Goal: Task Accomplishment & Management: Complete application form

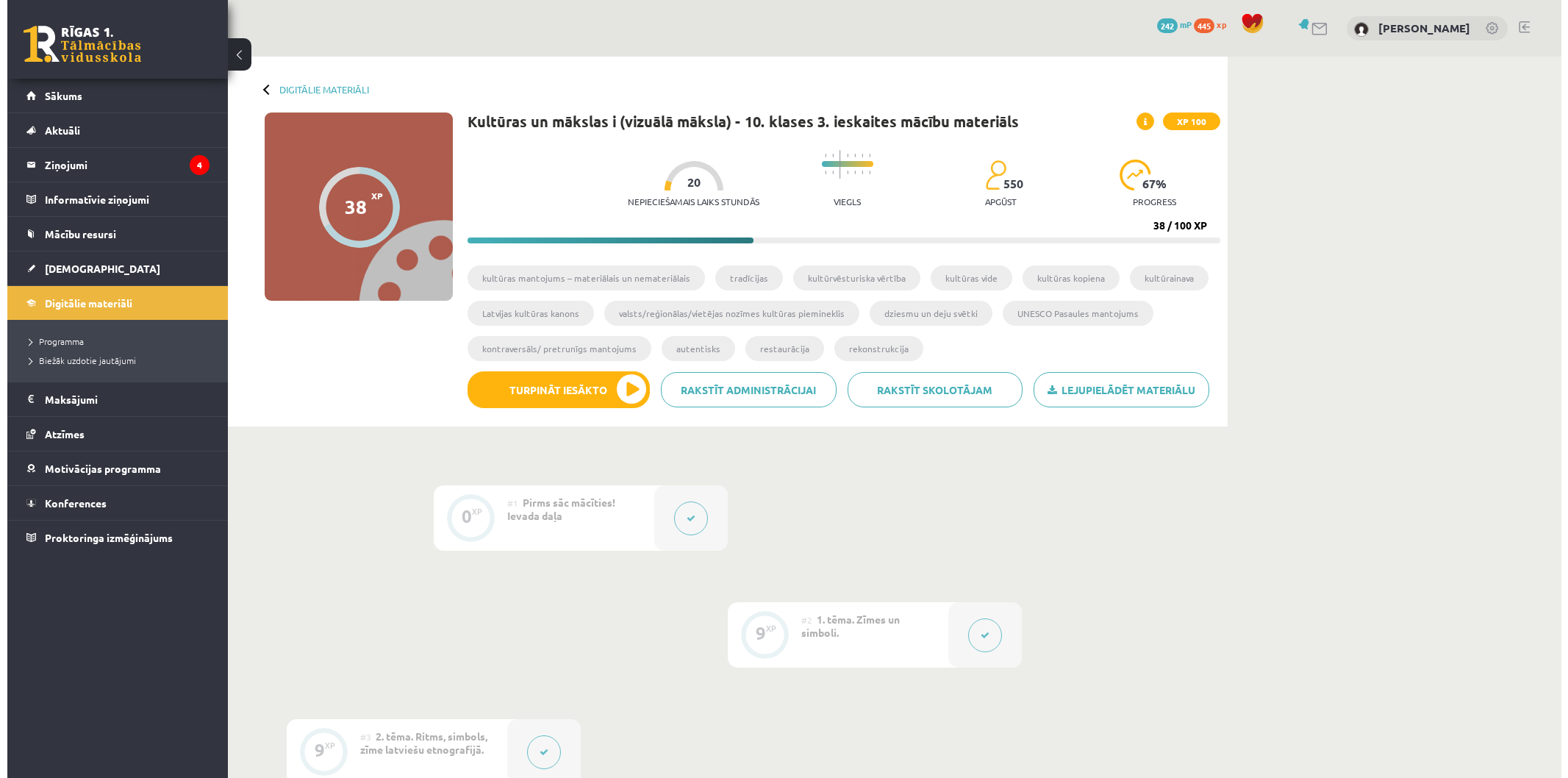
scroll to position [817, 0]
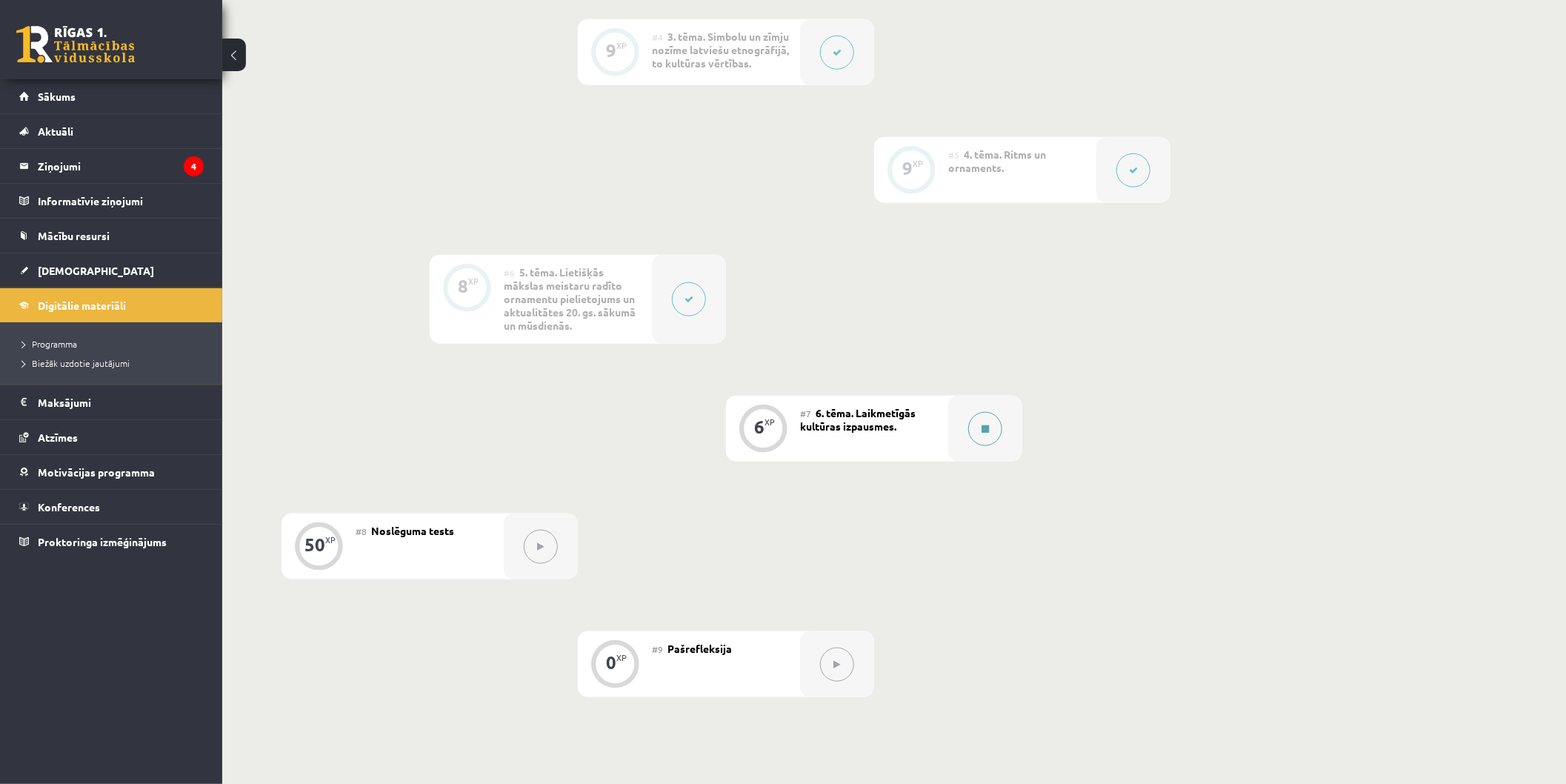
click at [953, 433] on div at bounding box center [985, 429] width 74 height 66
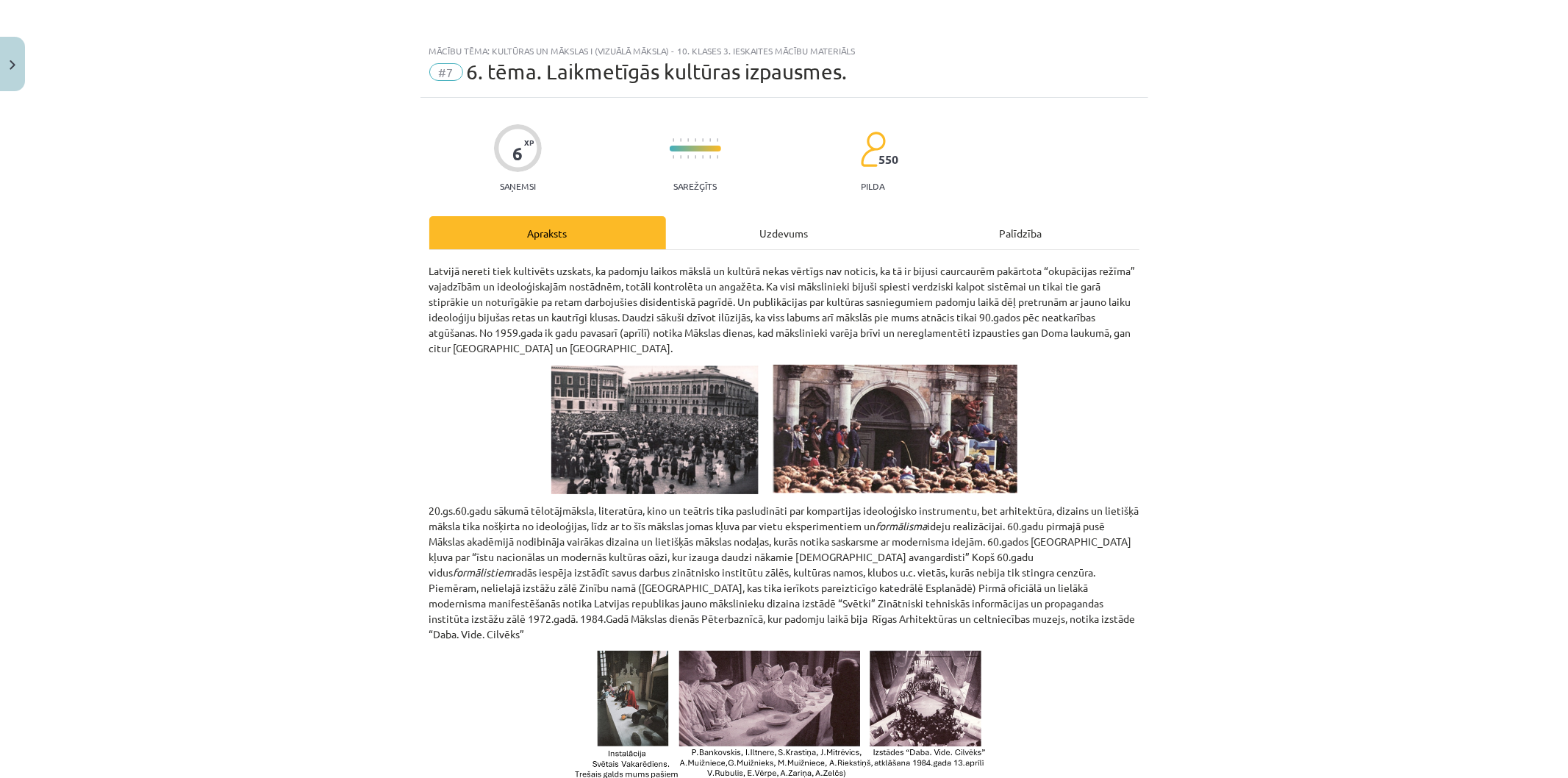
click at [777, 245] on div "Uzdevums" at bounding box center [784, 232] width 237 height 33
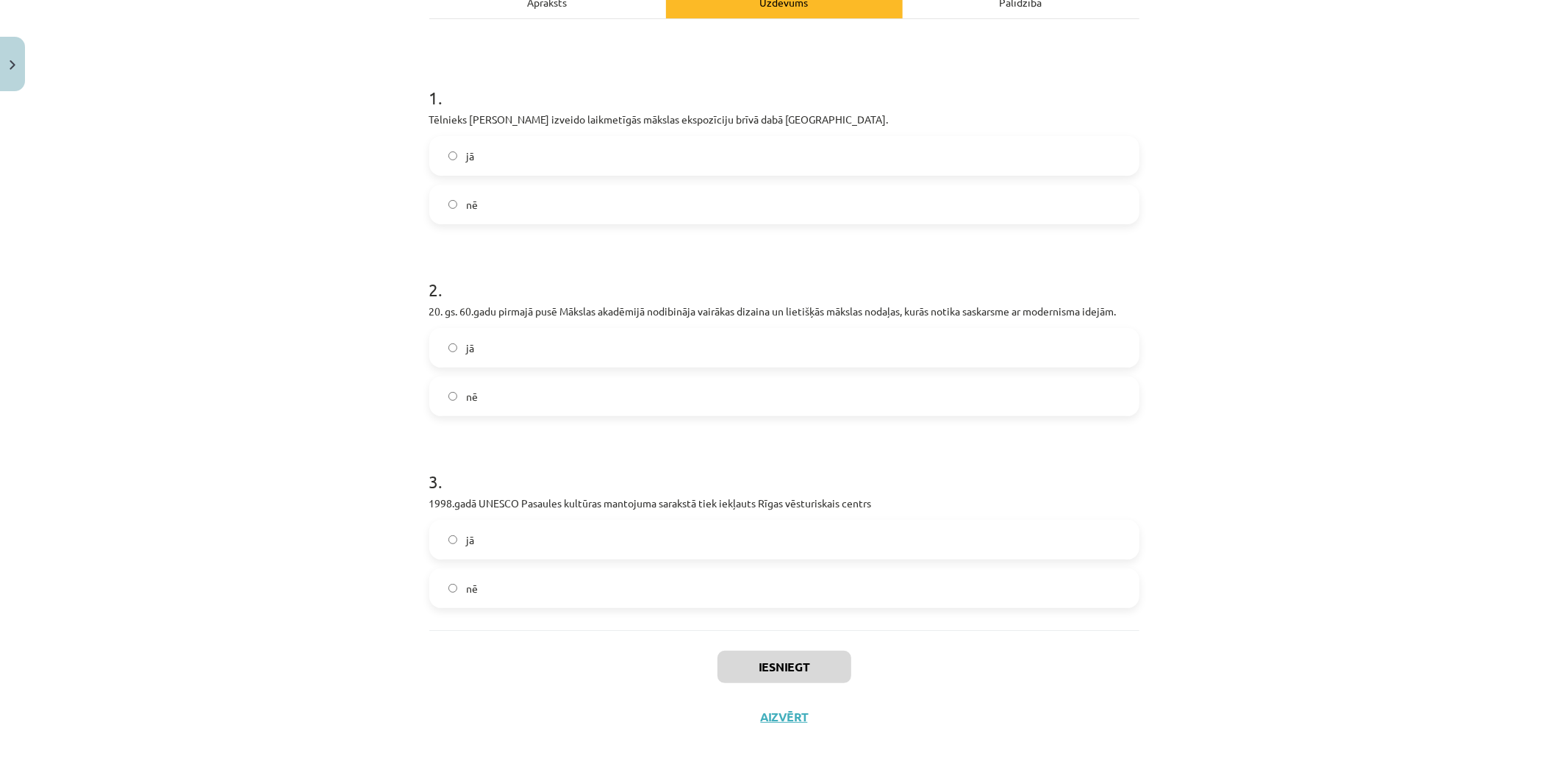
scroll to position [149, 0]
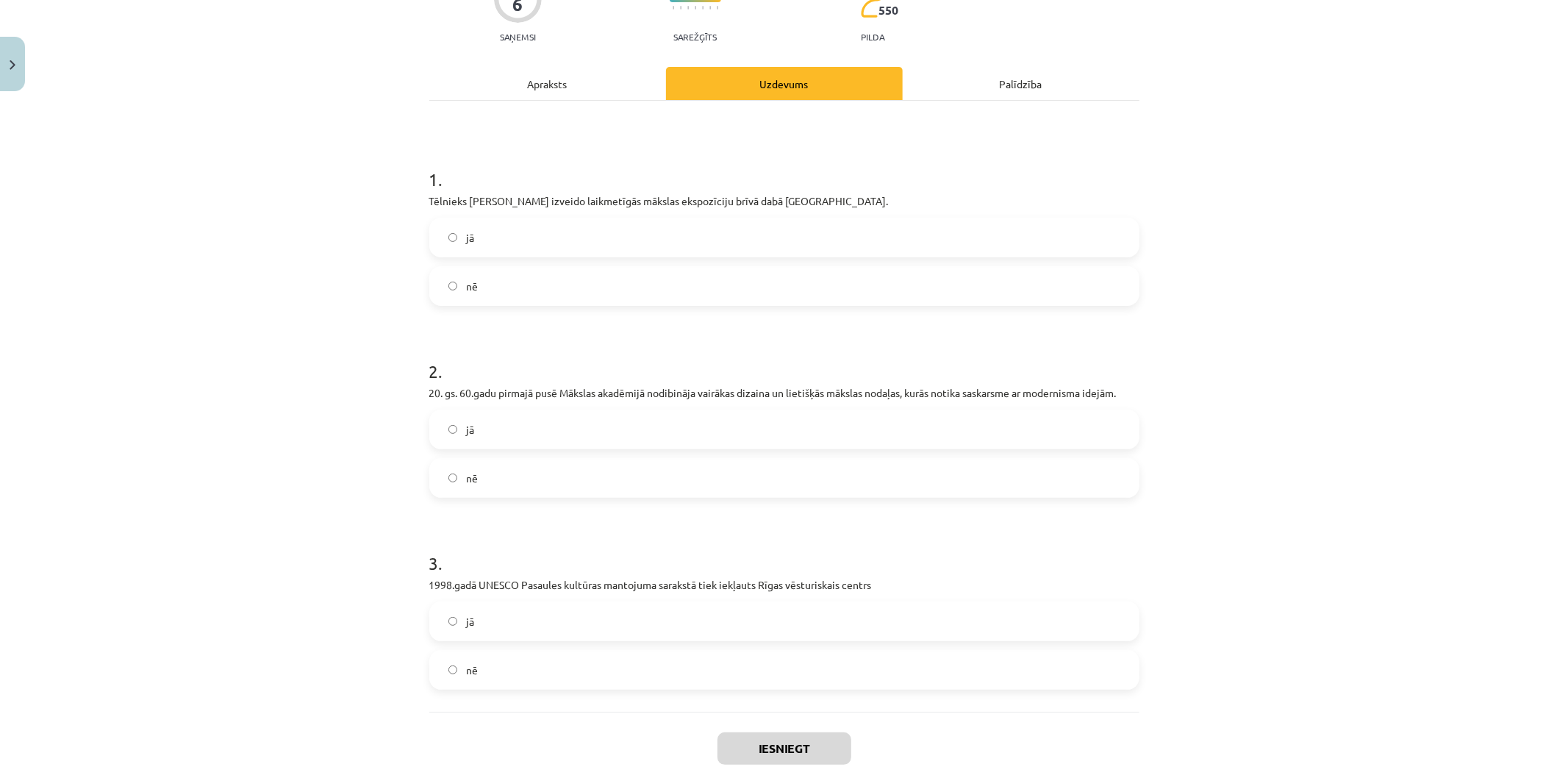
click at [477, 284] on label "nē" at bounding box center [784, 286] width 707 height 37
click at [495, 422] on label "jā" at bounding box center [784, 429] width 707 height 37
click at [509, 621] on label "jā" at bounding box center [784, 621] width 707 height 37
click at [781, 746] on button "Iesniegt" at bounding box center [784, 749] width 134 height 32
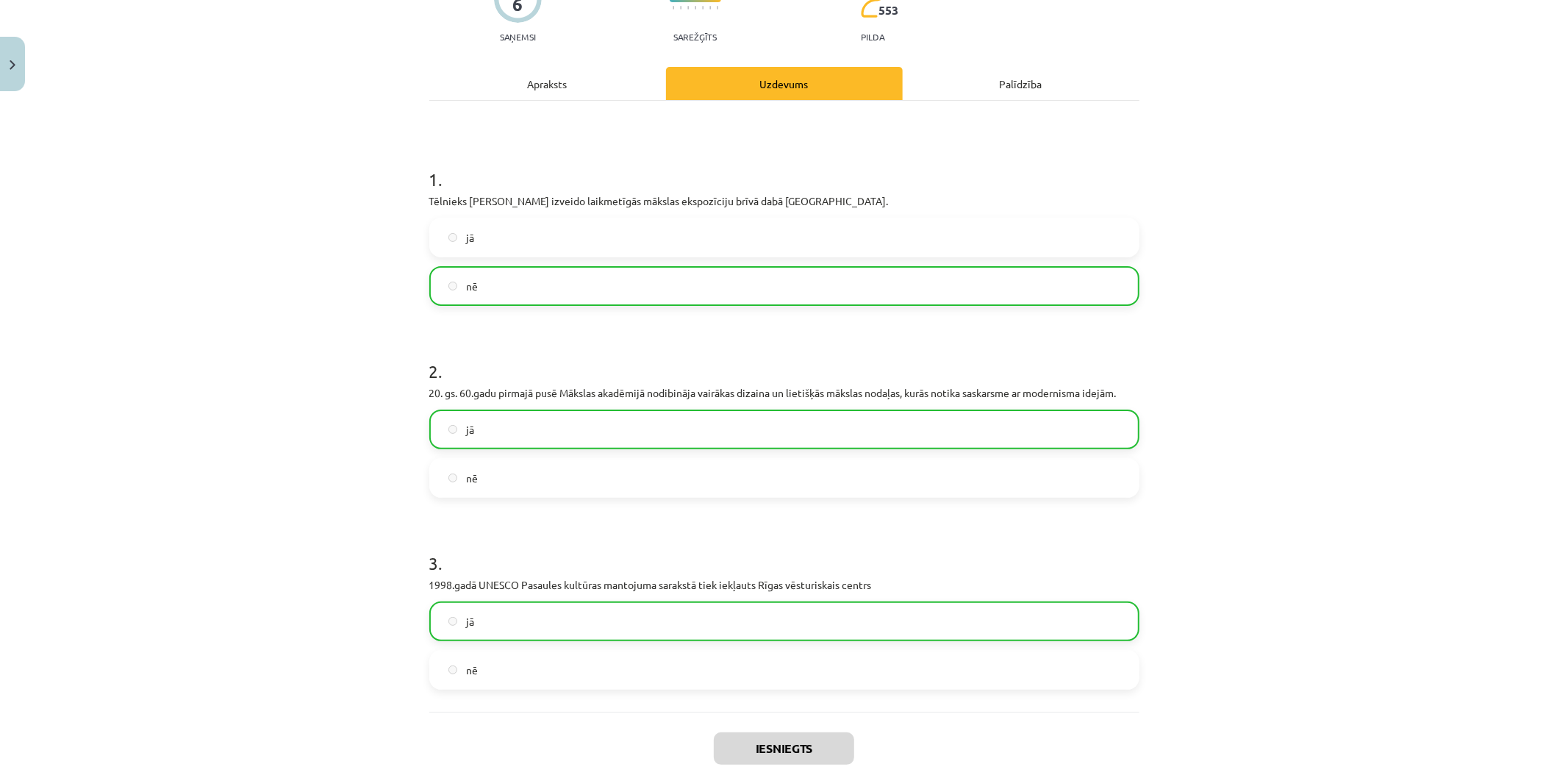
scroll to position [277, 0]
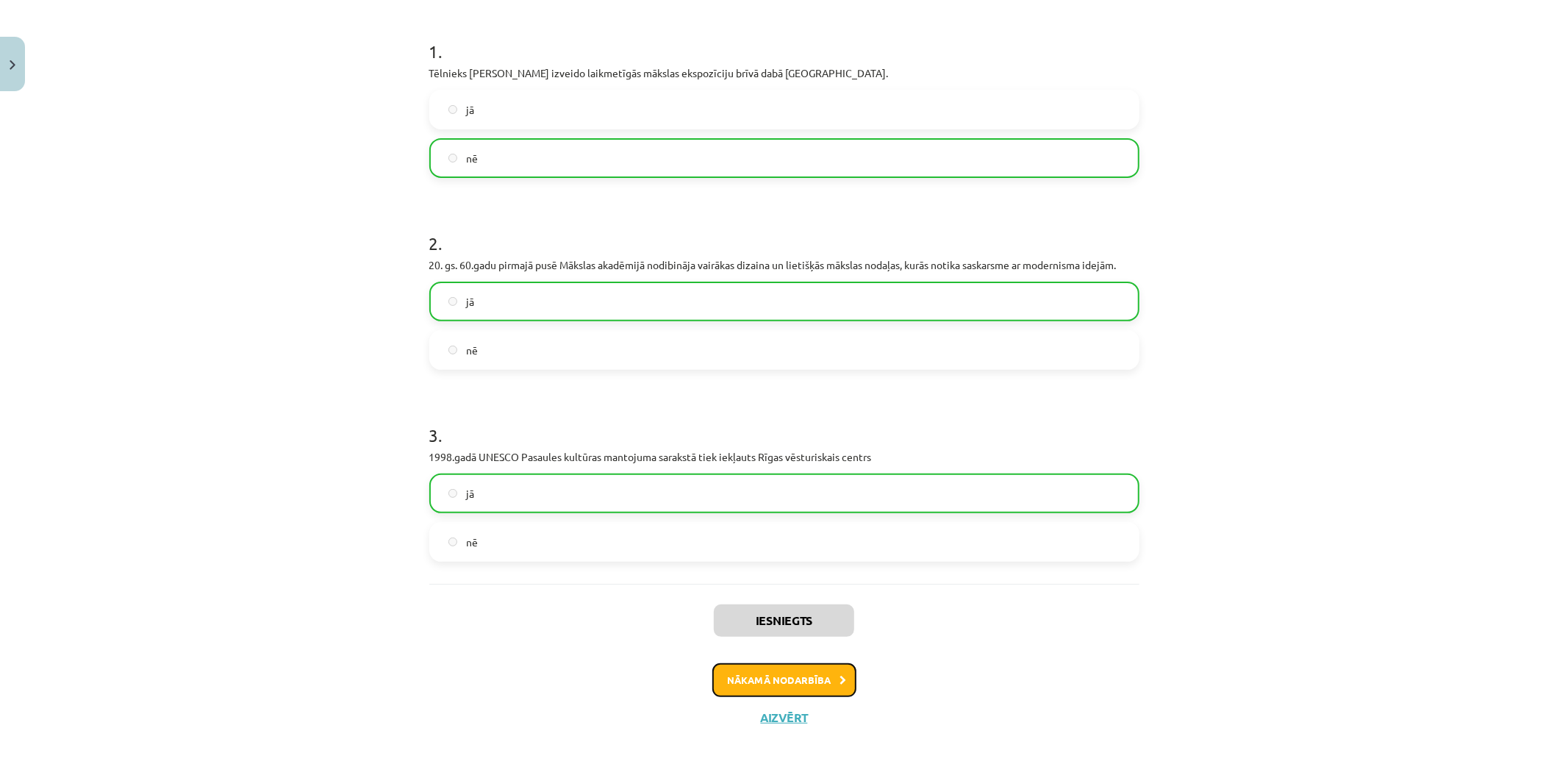
click at [792, 671] on button "Nākamā nodarbība" at bounding box center [784, 680] width 144 height 34
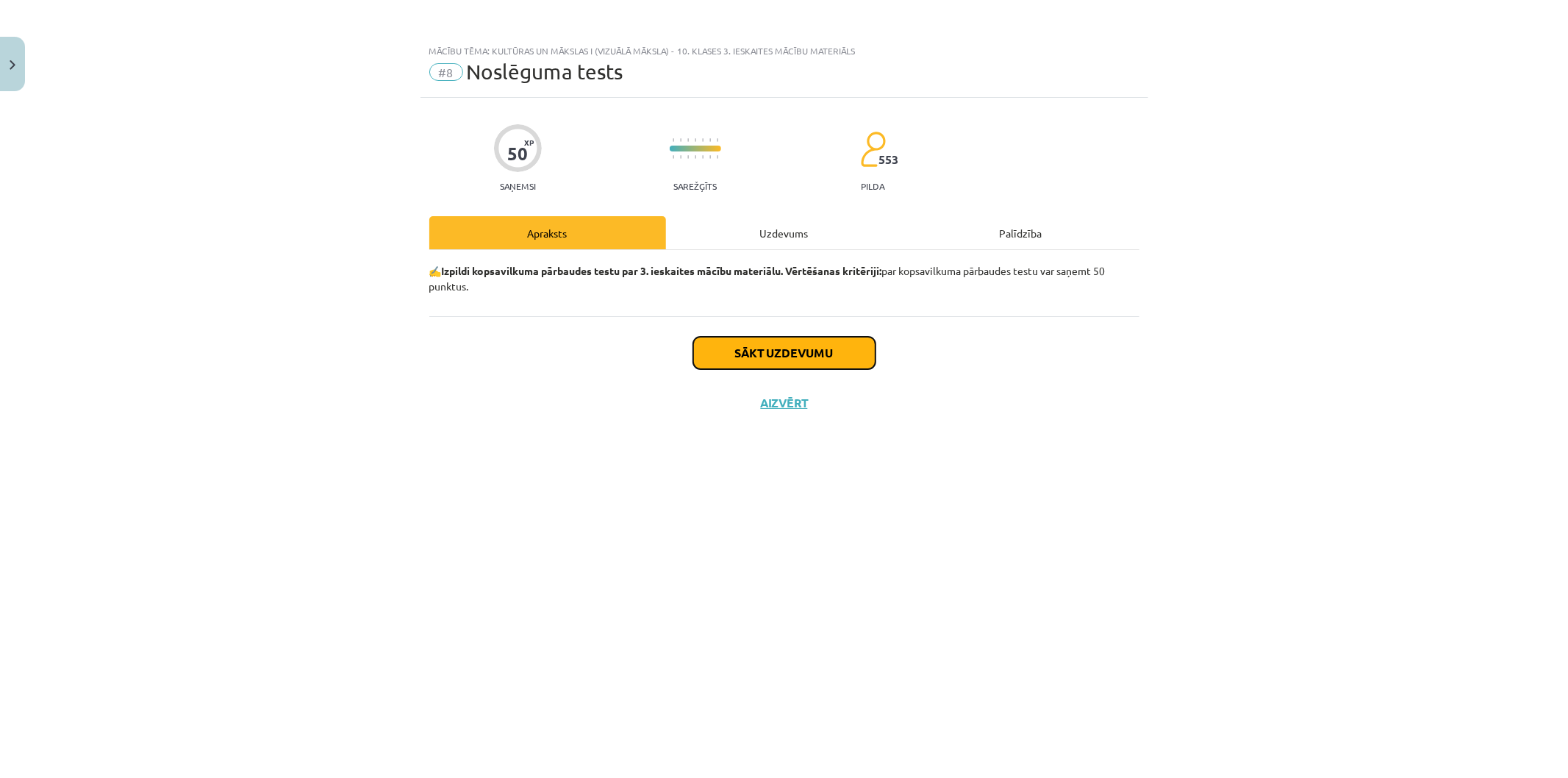
click at [714, 353] on button "Sākt uzdevumu" at bounding box center [784, 353] width 183 height 32
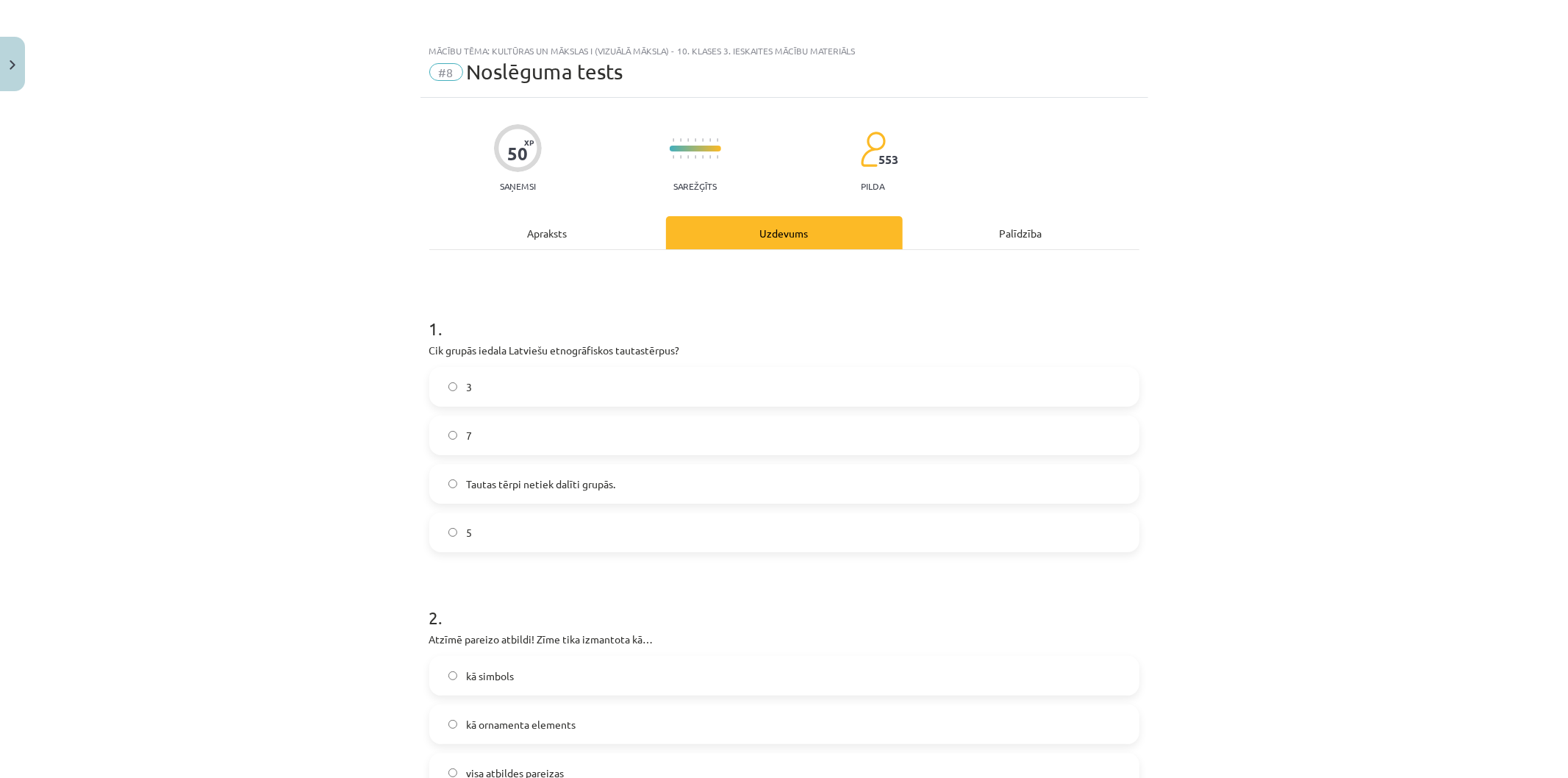
drag, startPoint x: 29, startPoint y: 61, endPoint x: 12, endPoint y: 63, distance: 17.1
click at [28, 61] on div "Mācību tēma: Kultūras un mākslas i (vizuālā māksla) - 10. klases 3. ieskaites m…" at bounding box center [784, 389] width 1568 height 778
click at [8, 63] on button "Close" at bounding box center [12, 64] width 25 height 54
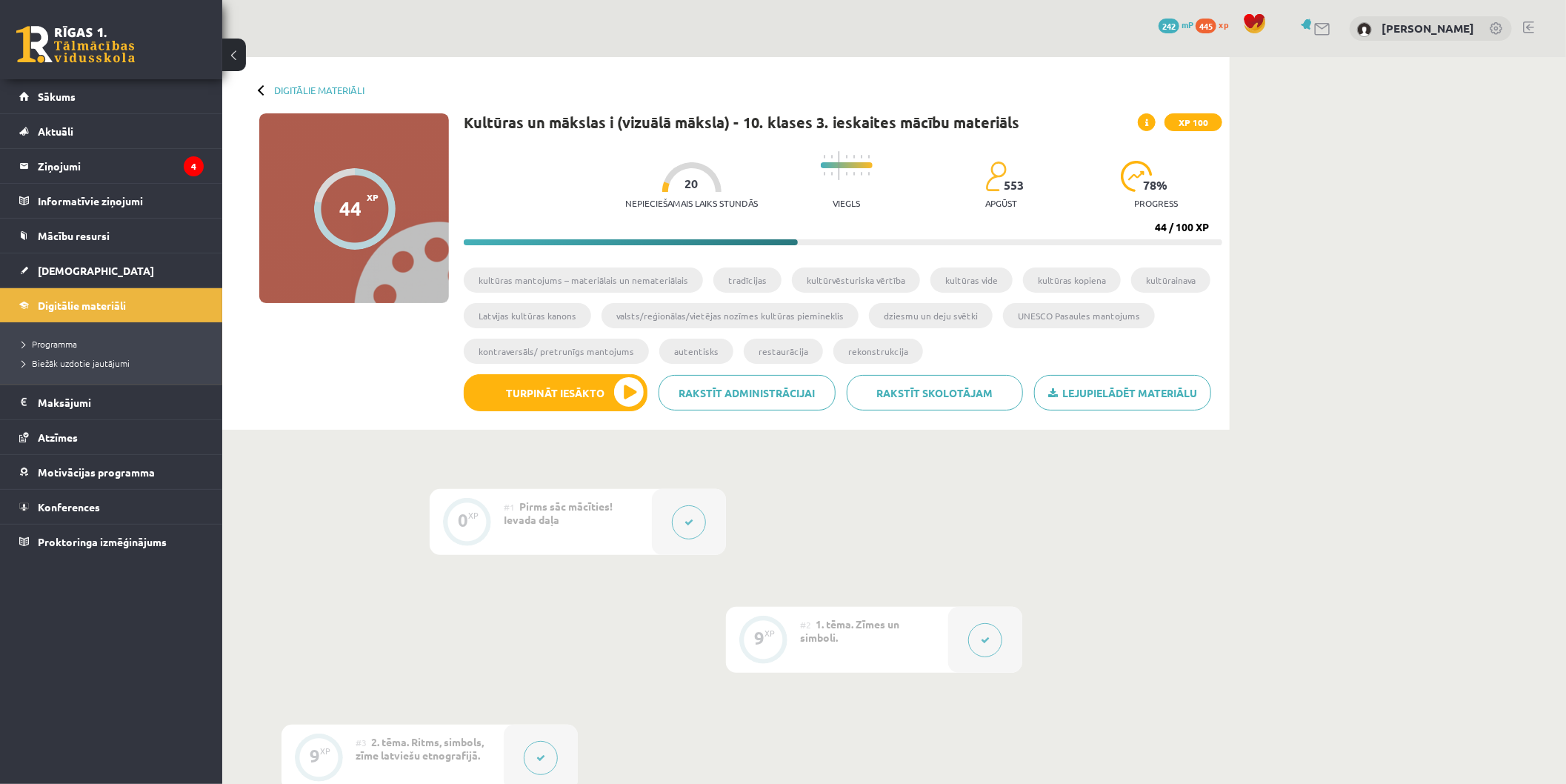
click at [1144, 119] on span at bounding box center [1147, 122] width 18 height 18
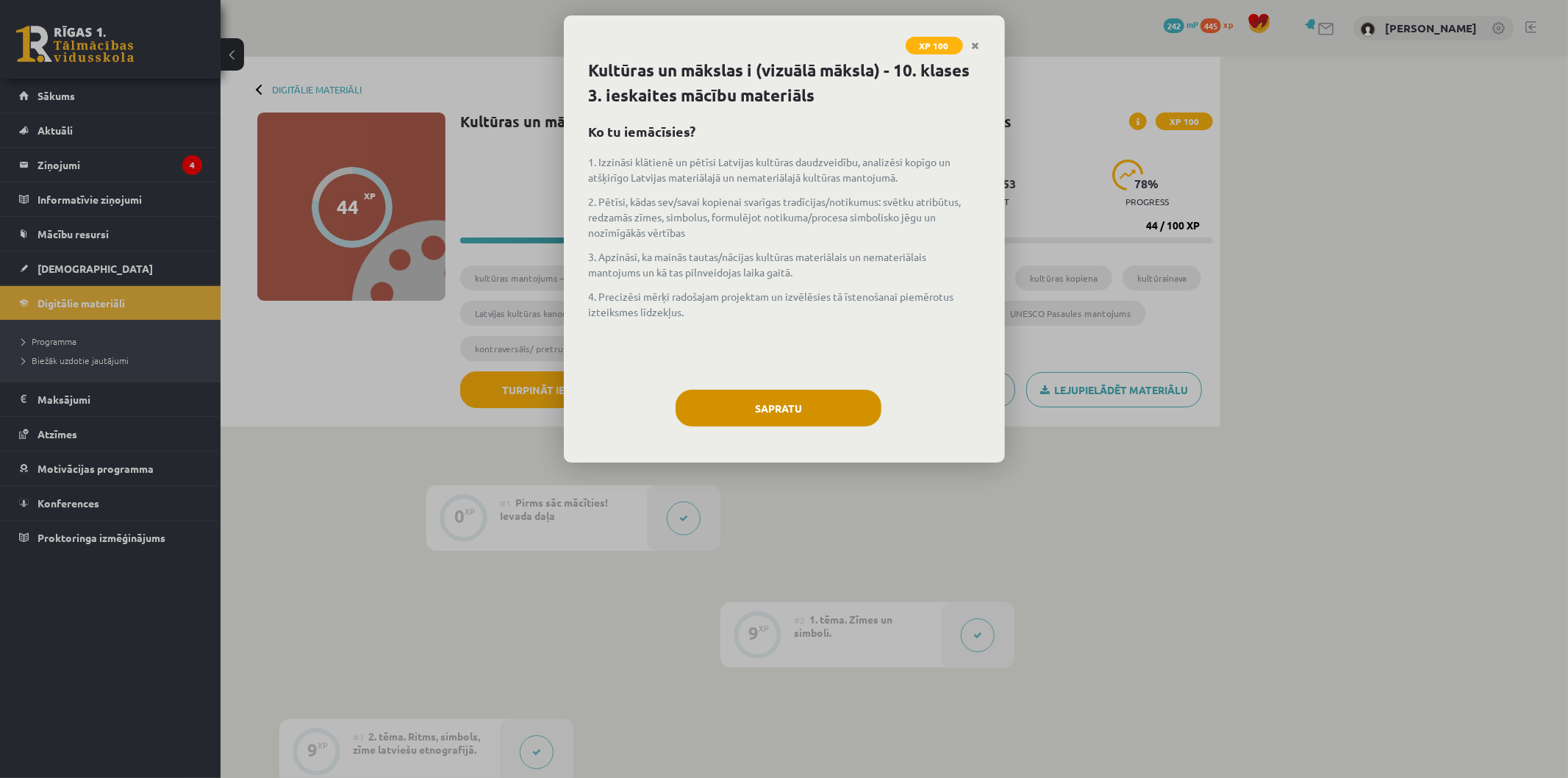
drag, startPoint x: 791, startPoint y: 385, endPoint x: 782, endPoint y: 398, distance: 15.8
click at [791, 386] on div "Kultūras un mākslas i (vizuālā māksla) - 10. klases 3. ieskaites mācību materiā…" at bounding box center [784, 260] width 441 height 404
click at [779, 402] on button "Sapratu" at bounding box center [778, 408] width 206 height 37
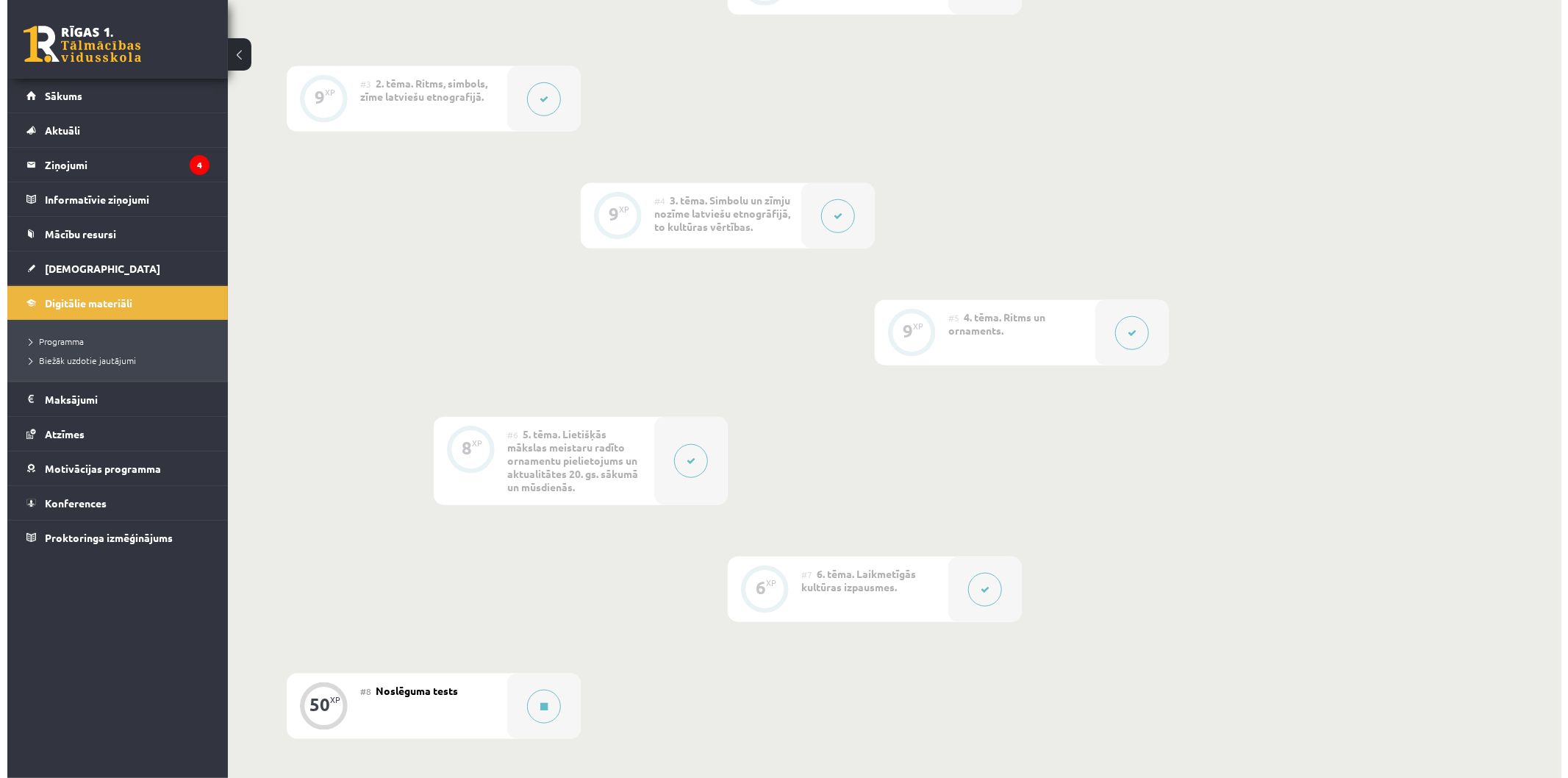
scroll to position [735, 0]
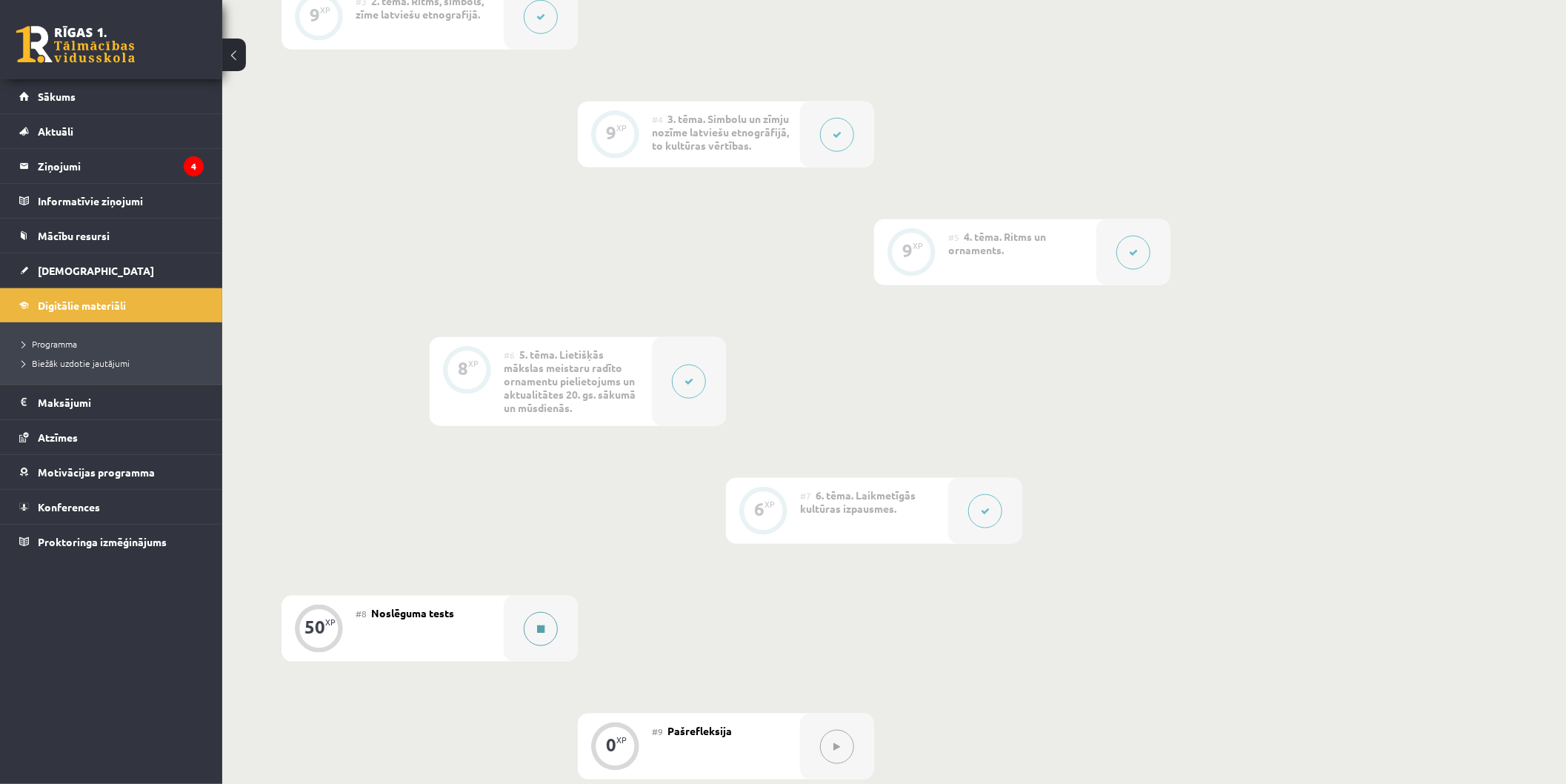
click at [545, 626] on button at bounding box center [541, 629] width 34 height 34
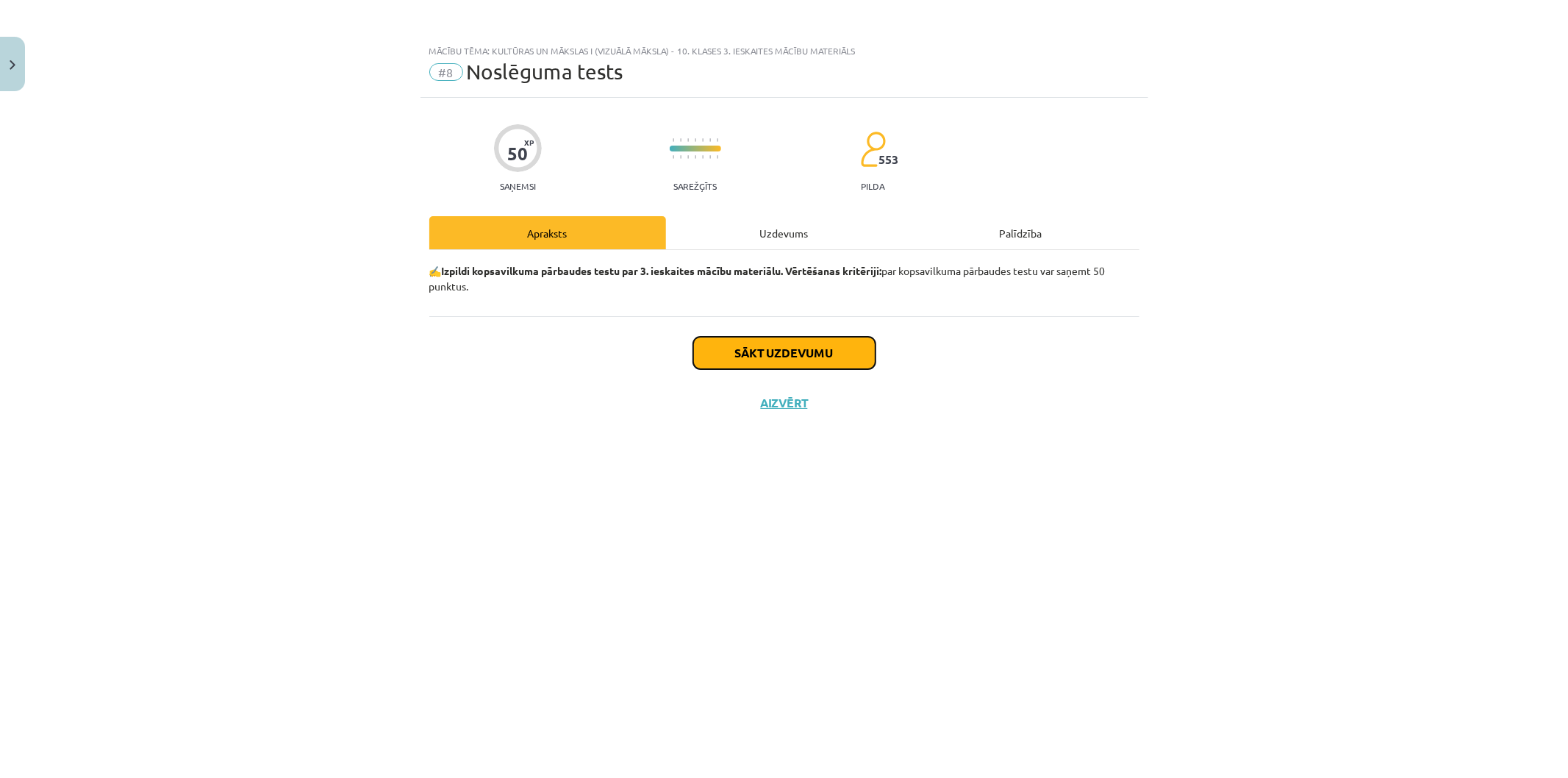
click at [774, 361] on button "Sākt uzdevumu" at bounding box center [784, 353] width 183 height 32
